Goal: Obtain resource: Obtain resource

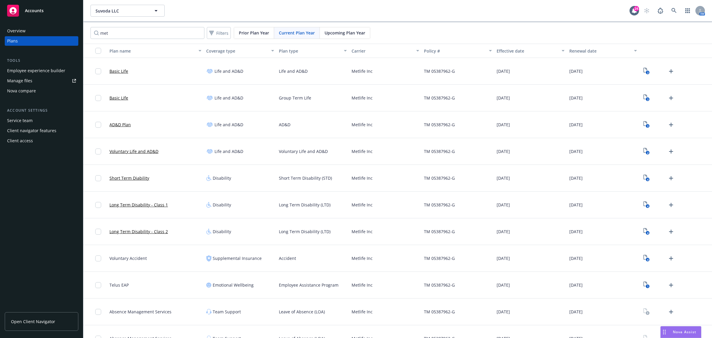
click at [671, 330] on div "Nova Assist" at bounding box center [684, 331] width 33 height 5
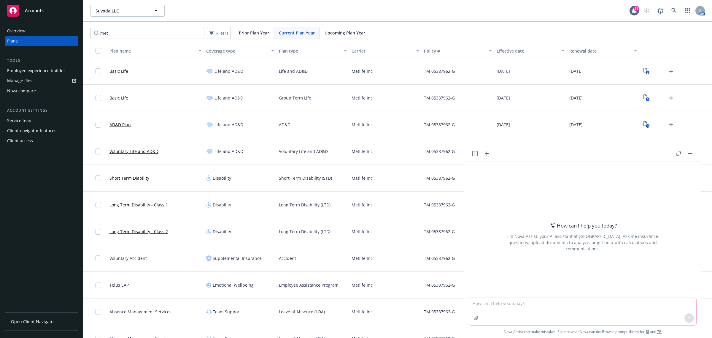
click at [562, 305] on textarea at bounding box center [582, 311] width 227 height 27
paste textarea "Can you please confirm what type of enrollment confirmation communication gets …"
type textarea "reword - Can you please confirm what type of enrollment confirmation communicat…"
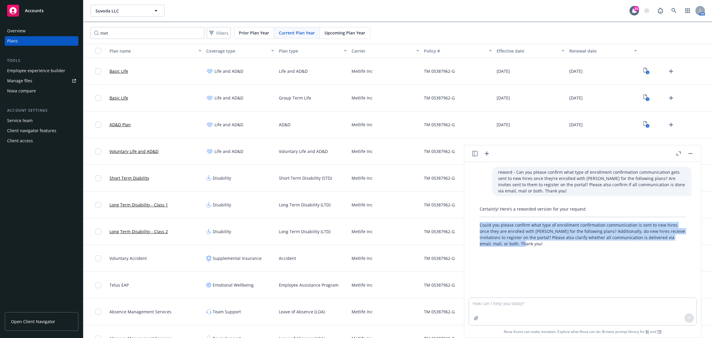
drag, startPoint x: 521, startPoint y: 245, endPoint x: 480, endPoint y: 224, distance: 46.3
click at [480, 224] on p "Could you please confirm what type of enrollment confirmation communication is …" at bounding box center [583, 234] width 206 height 25
copy p "Could you please confirm what type of enrollment confirmation communication is …"
click at [133, 7] on button "Suvoda LLC" at bounding box center [128, 11] width 74 height 12
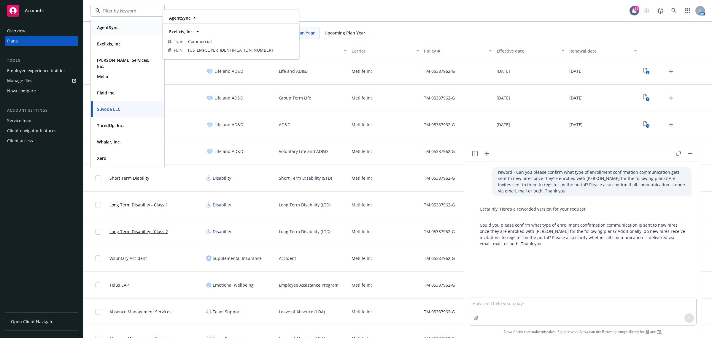
click at [121, 27] on div "AgentSync" at bounding box center [128, 27] width 66 height 9
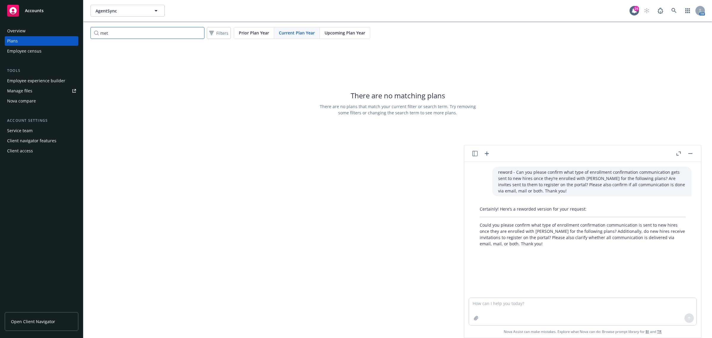
click at [119, 33] on input "met" at bounding box center [148, 33] width 114 height 12
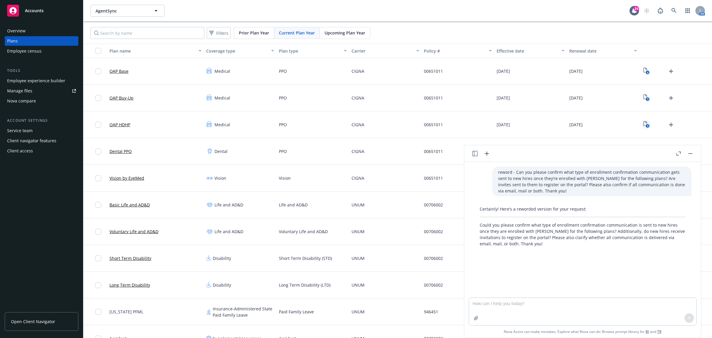
click at [644, 126] on icon "View Plan Documents" at bounding box center [646, 123] width 4 height 5
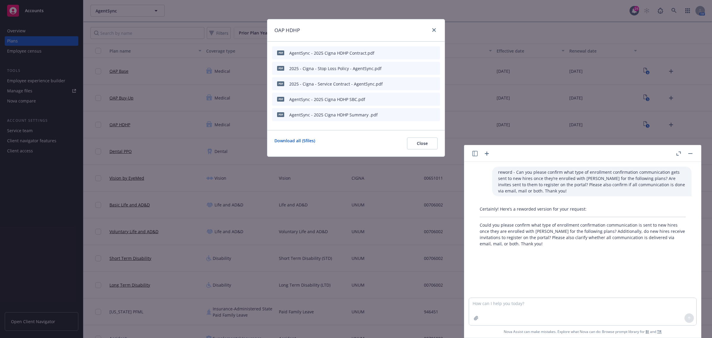
click at [424, 98] on icon "preview file" at bounding box center [424, 99] width 5 height 4
